Goal: Find specific page/section: Find specific page/section

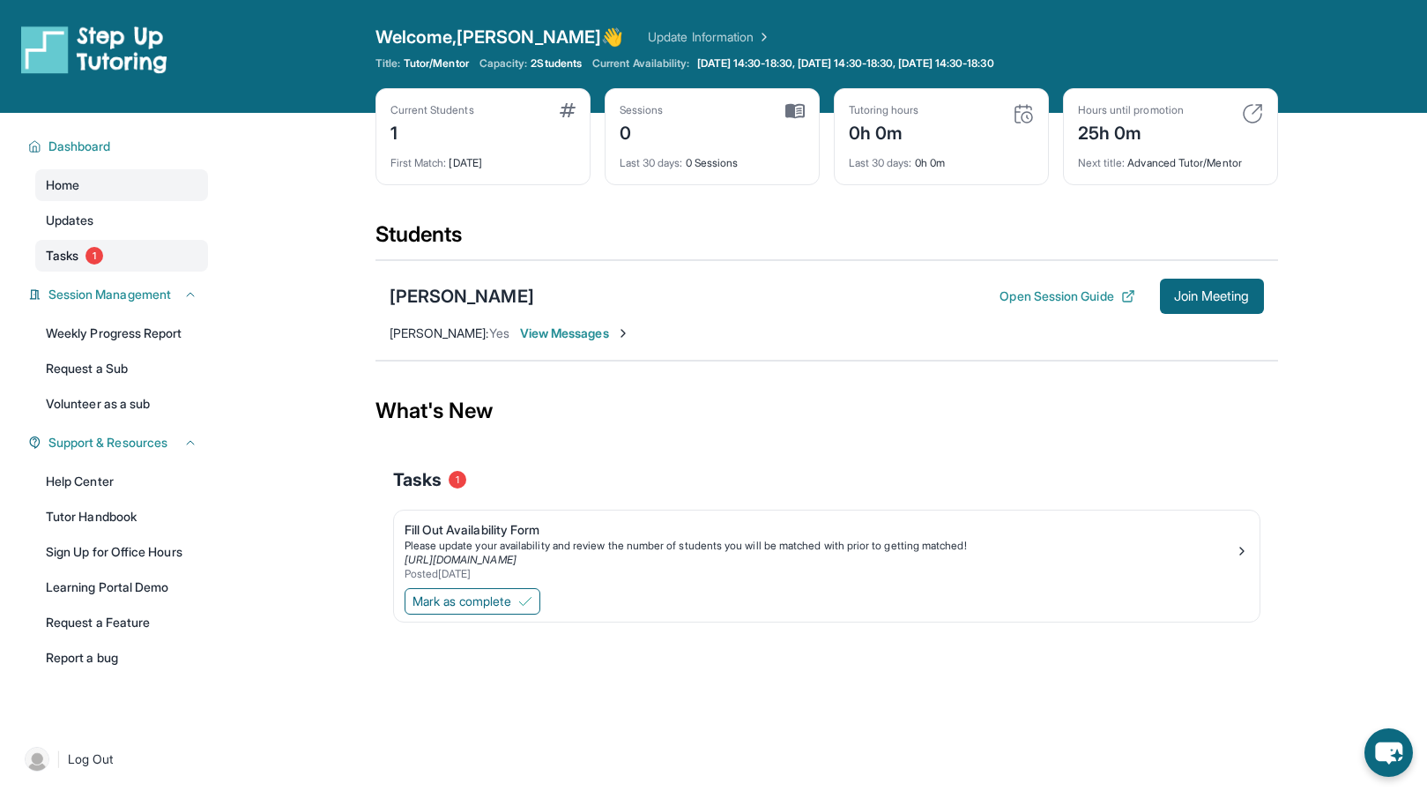
click at [60, 259] on span "Tasks" at bounding box center [62, 256] width 33 height 18
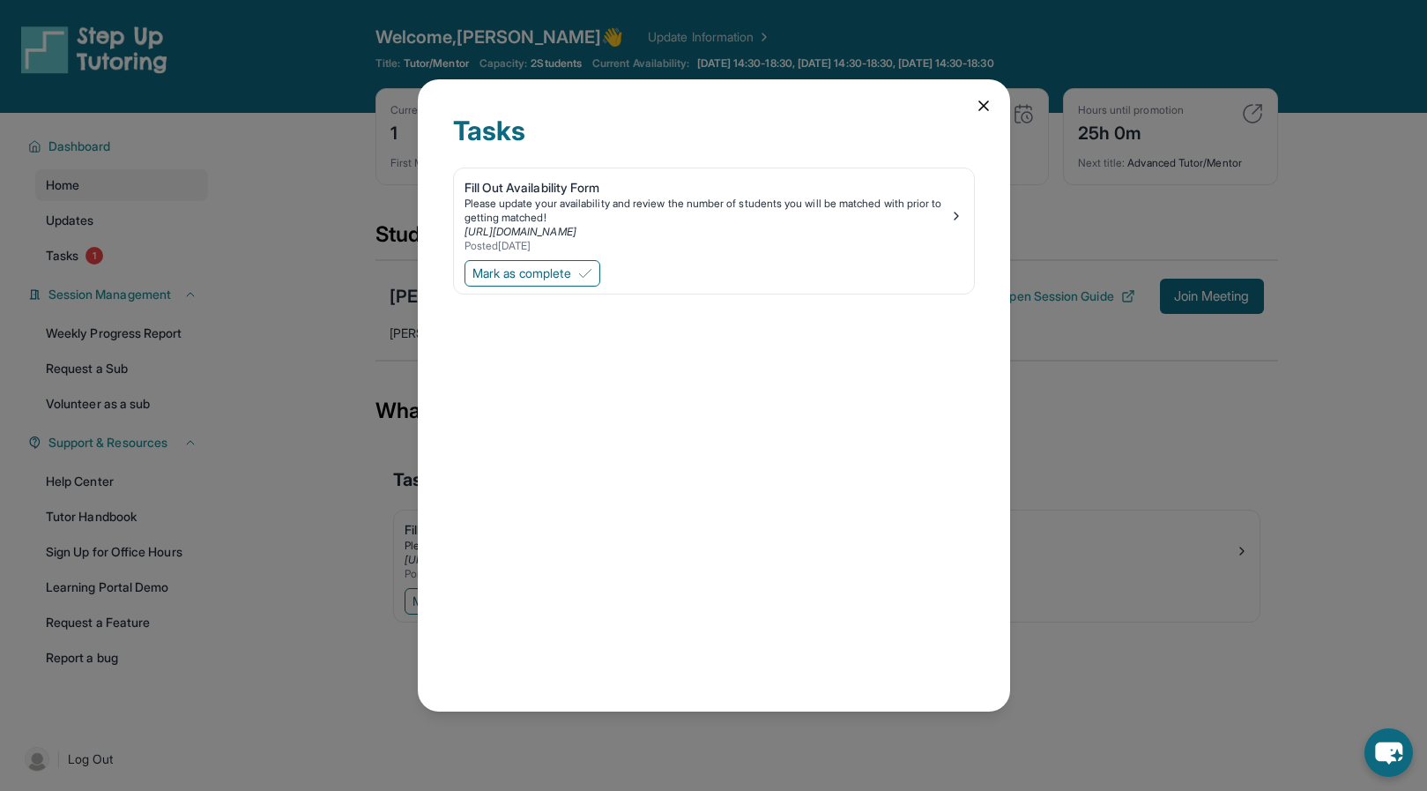
click at [982, 100] on icon at bounding box center [984, 106] width 18 height 18
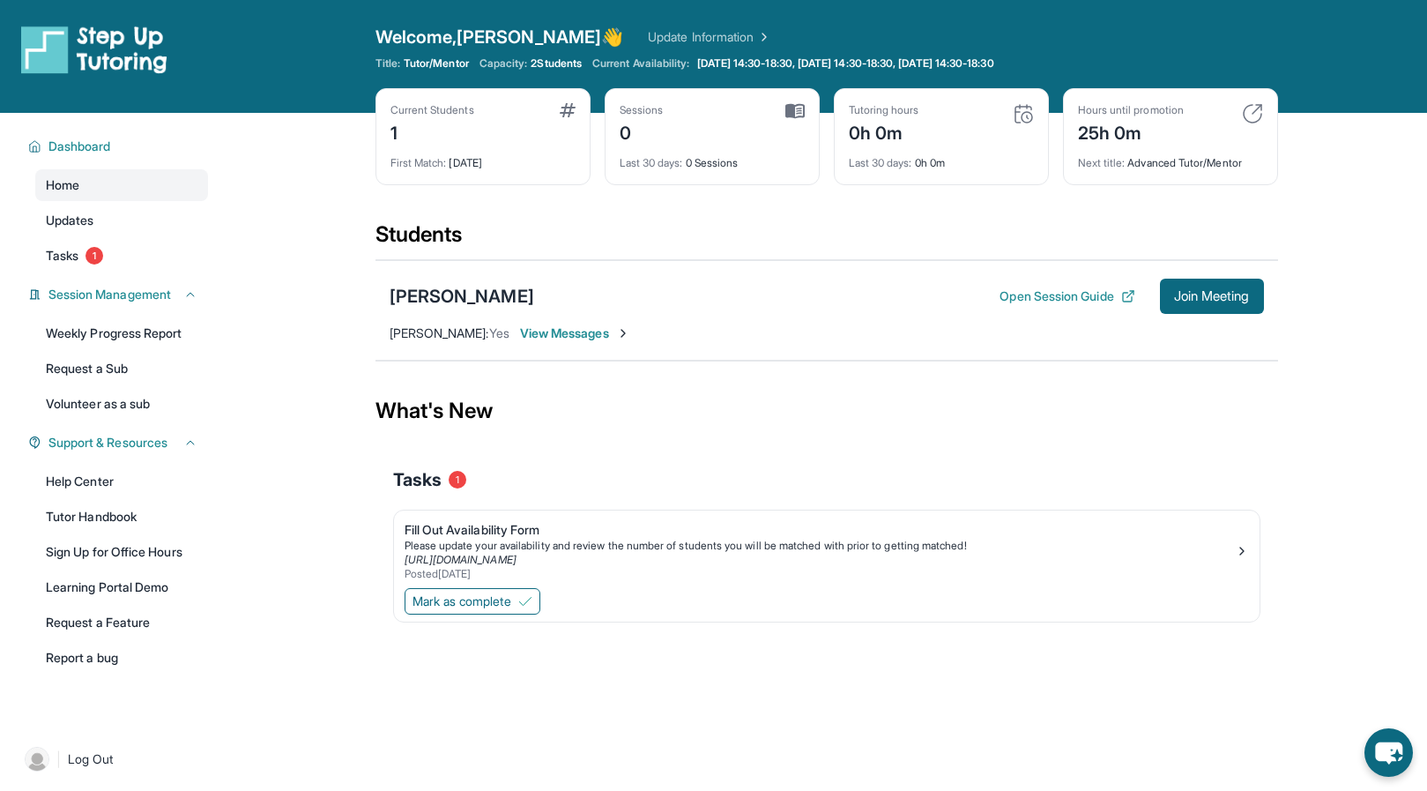
click at [565, 332] on span "View Messages" at bounding box center [575, 333] width 110 height 18
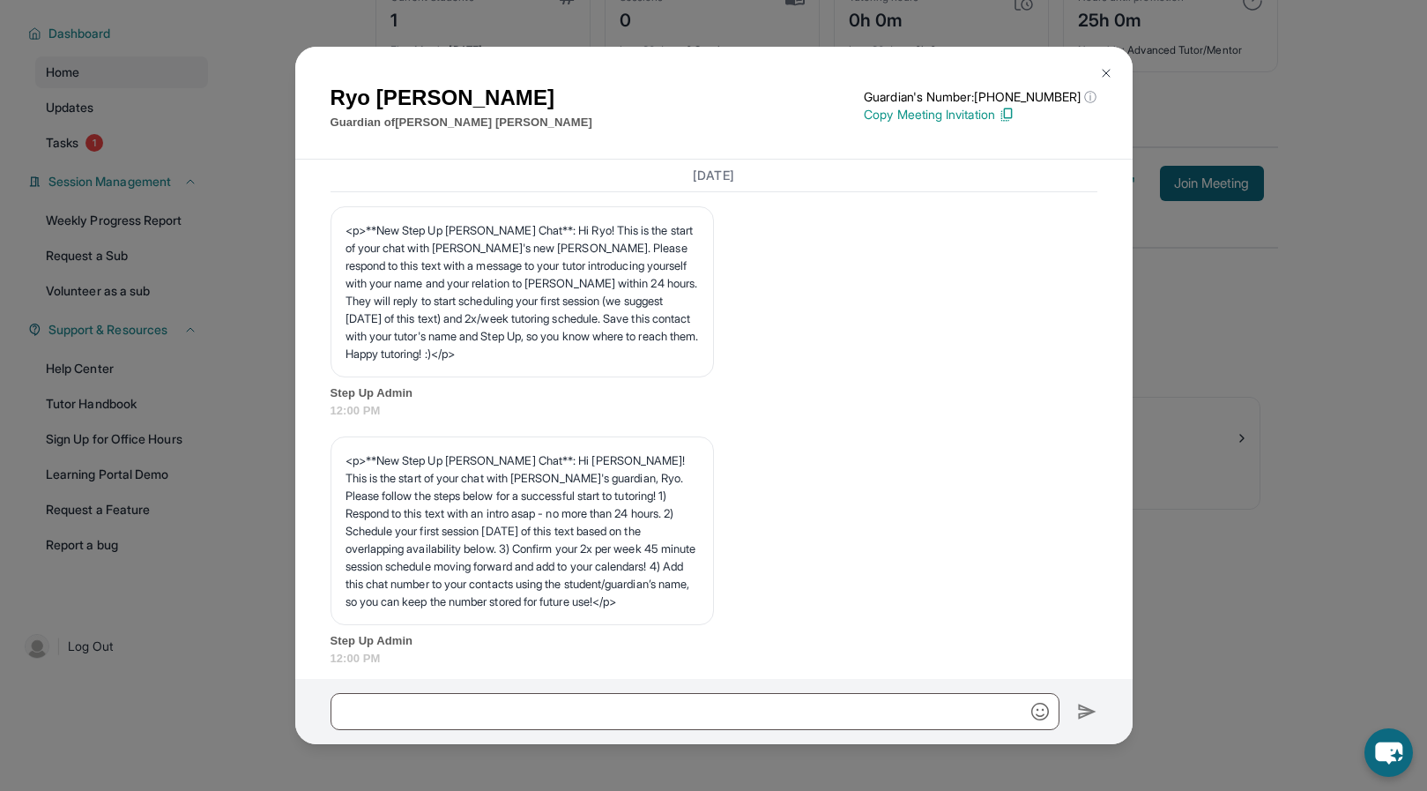
click at [1110, 70] on img at bounding box center [1106, 73] width 14 height 14
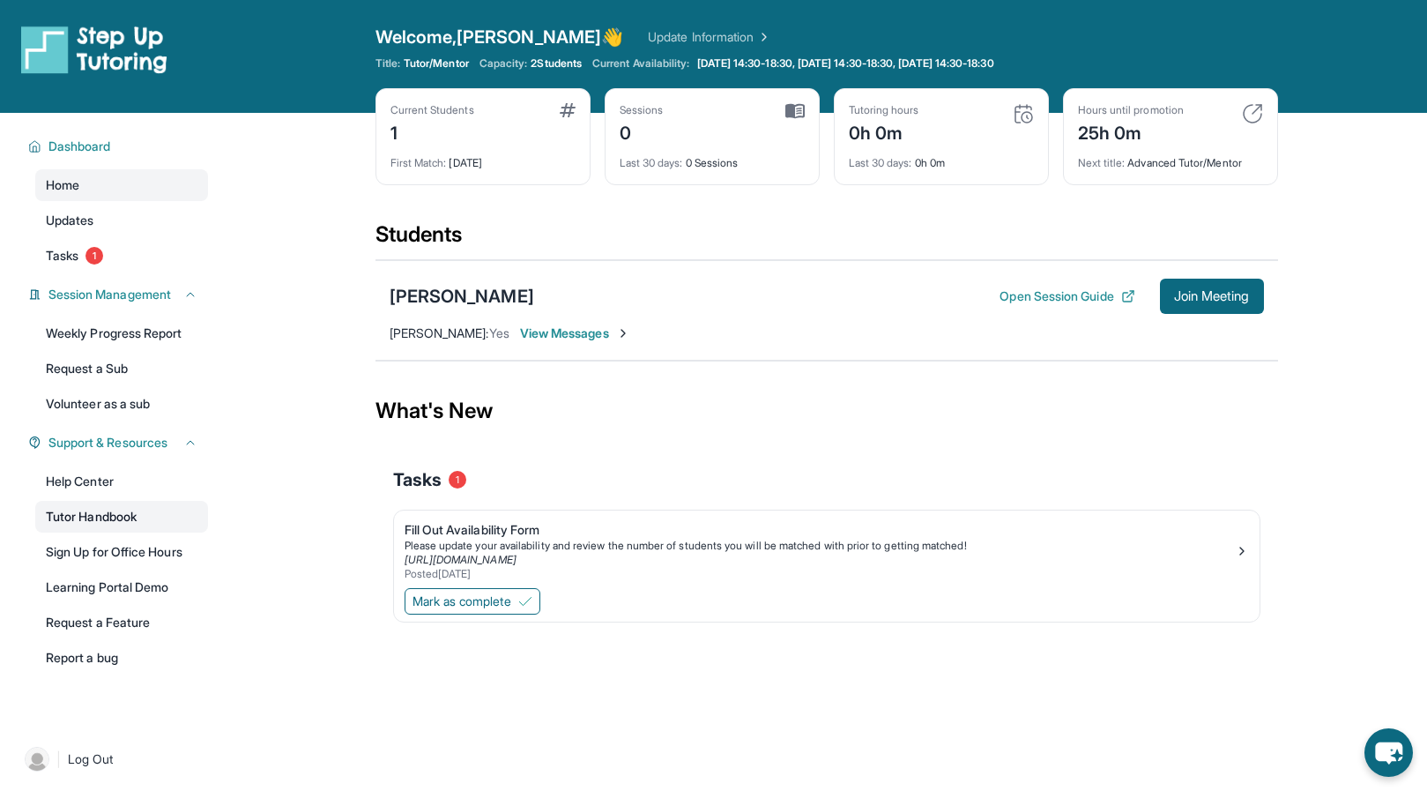
click at [100, 512] on link "Tutor Handbook" at bounding box center [121, 517] width 173 height 32
